Goal: Find specific page/section: Find specific page/section

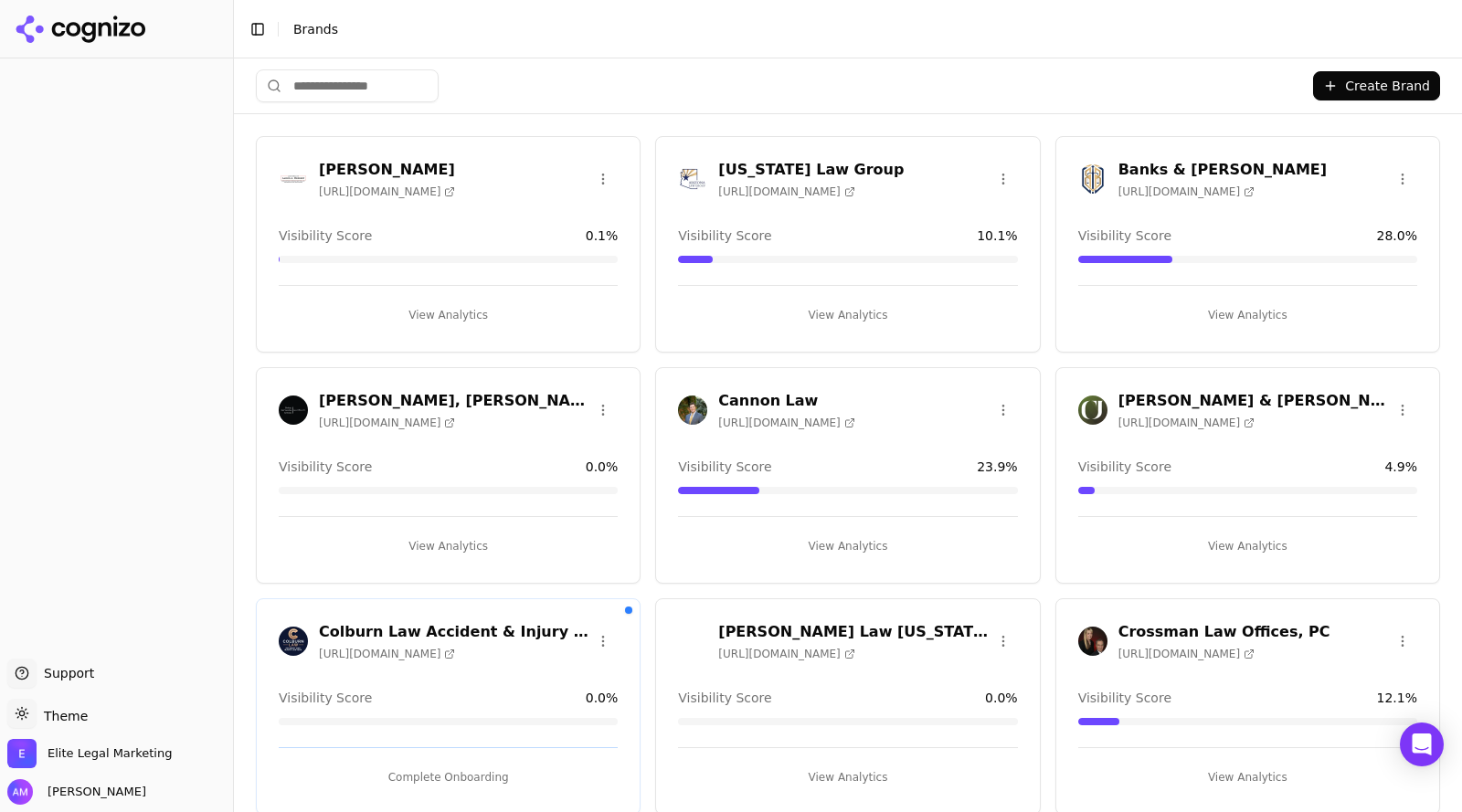
click at [1141, 173] on h3 "Banks & [PERSON_NAME]" at bounding box center [1223, 170] width 208 height 22
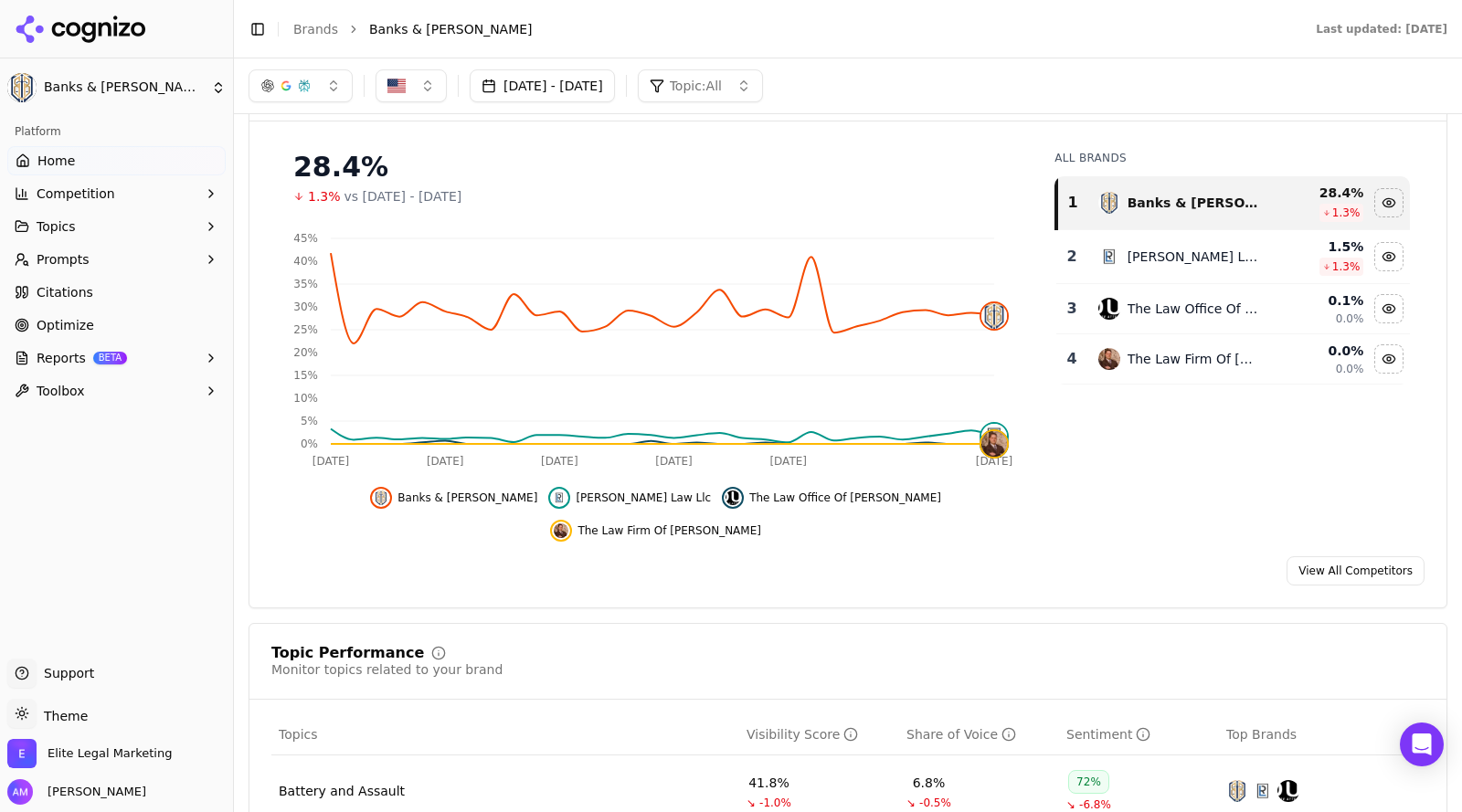
scroll to position [159, 0]
